Goal: Navigation & Orientation: Find specific page/section

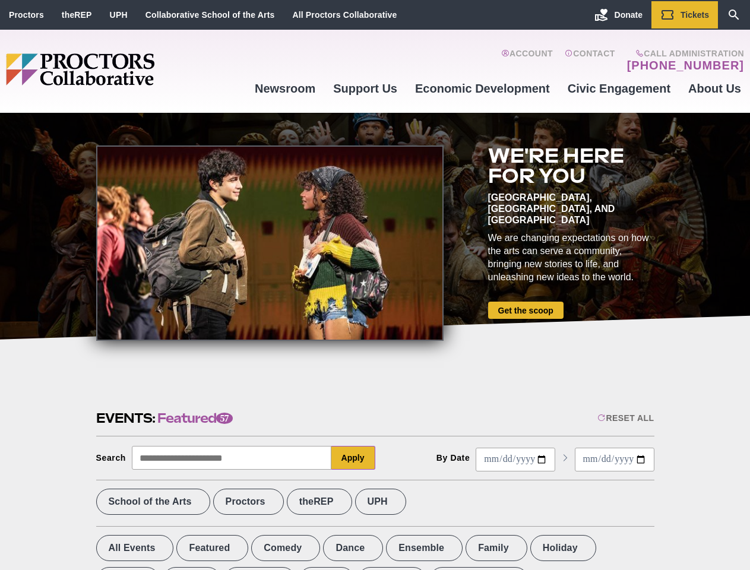
click at [375, 285] on div at bounding box center [270, 243] width 348 height 195
click at [625, 418] on div "Reset All" at bounding box center [626, 419] width 56 height 10
click at [354, 458] on button "Apply" at bounding box center [354, 458] width 44 height 24
